Goal: Find specific page/section: Find specific page/section

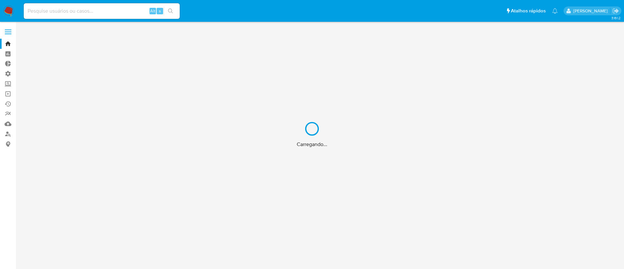
click at [49, 97] on div "Carregando..." at bounding box center [312, 134] width 624 height 269
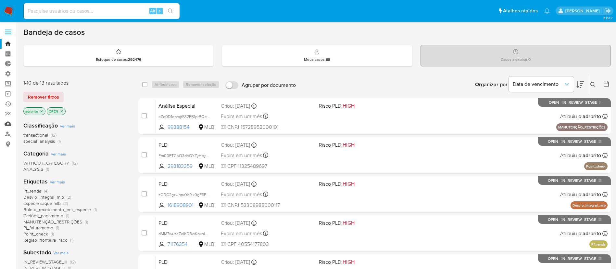
click at [10, 123] on link "Mulan" at bounding box center [38, 124] width 77 height 10
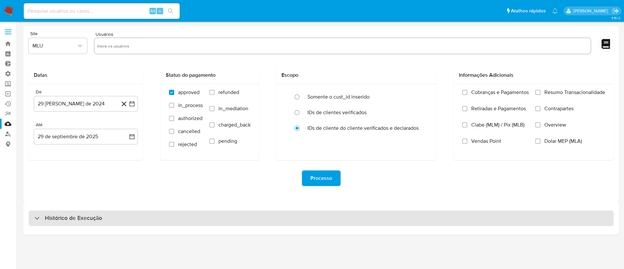
click at [32, 217] on div "Histórico de Execução" at bounding box center [321, 218] width 585 height 16
select select "10"
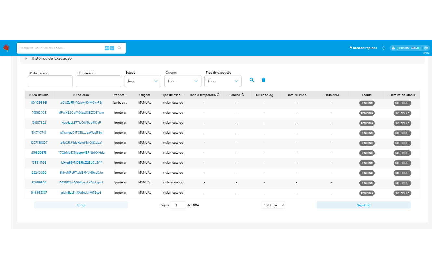
scroll to position [193, 0]
